Goal: Task Accomplishment & Management: Complete application form

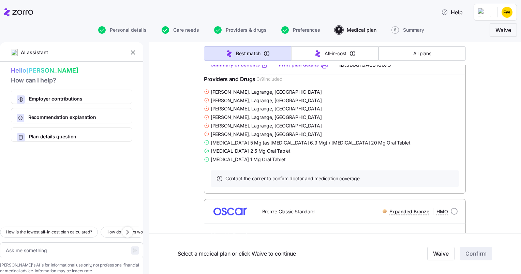
scroll to position [1043, 0]
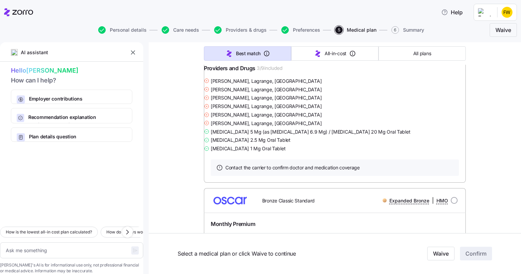
click at [228, 29] on span "$3,500" at bounding box center [234, 24] width 61 height 9
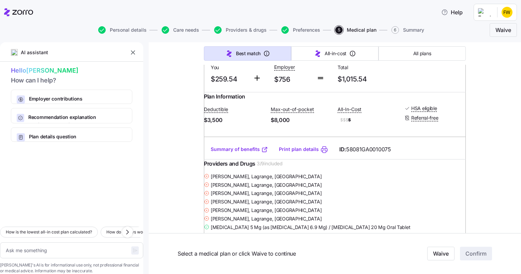
scroll to position [929, 0]
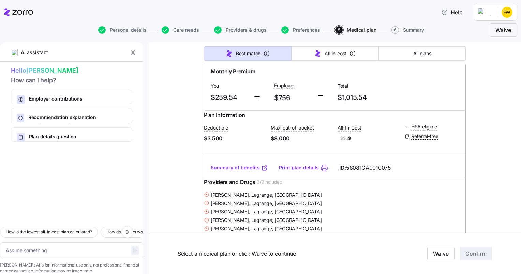
click at [313, 55] on div "Silver 3500 HSA Off Exchange" at bounding box center [304, 48] width 105 height 14
click at [453, 51] on input "radio" at bounding box center [454, 47] width 7 height 7
radio input "true"
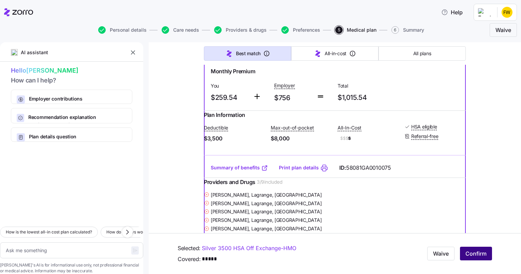
click at [472, 258] on span "Confirm" at bounding box center [476, 254] width 21 height 8
type textarea "x"
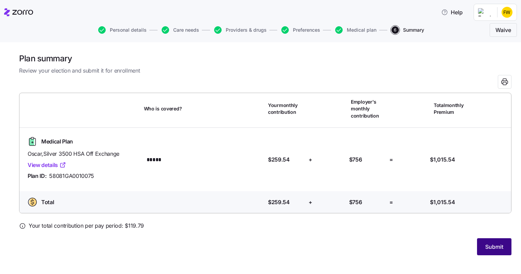
click at [493, 248] on span "Submit" at bounding box center [495, 247] width 18 height 8
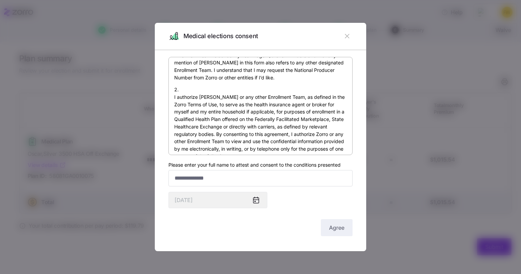
scroll to position [85, 0]
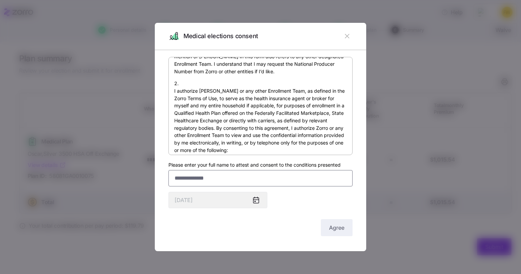
click at [180, 179] on input "Please enter your full name to attest and consent to the conditions presented" at bounding box center [261, 178] width 184 height 16
type input "**********"
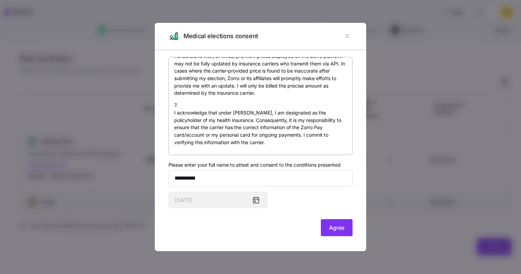
scroll to position [506, 0]
click at [339, 230] on span "Agree" at bounding box center [336, 228] width 15 height 8
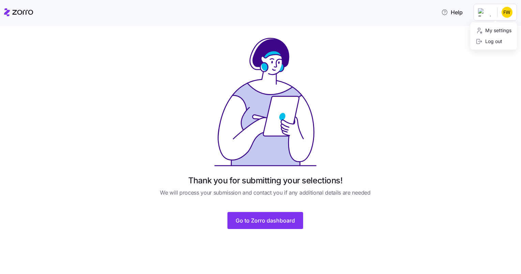
click at [508, 15] on html "Help Thank you for submitting your selections! We will process your submission …" at bounding box center [260, 135] width 521 height 270
click at [495, 44] on div "Log out" at bounding box center [489, 42] width 27 height 8
